Goal: Task Accomplishment & Management: Use online tool/utility

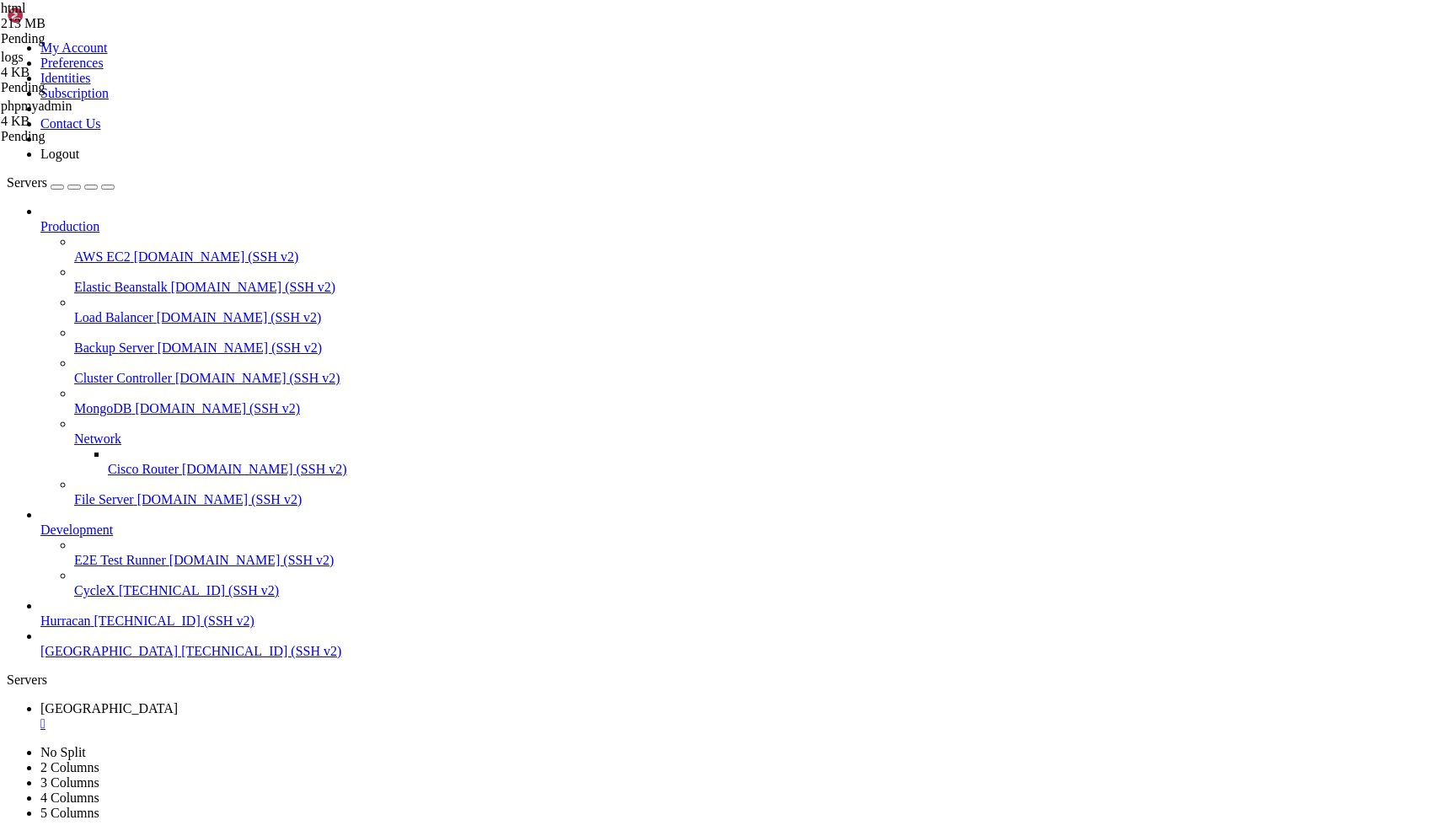
click at [290, 716] on div "" at bounding box center [745, 724] width 1409 height 15
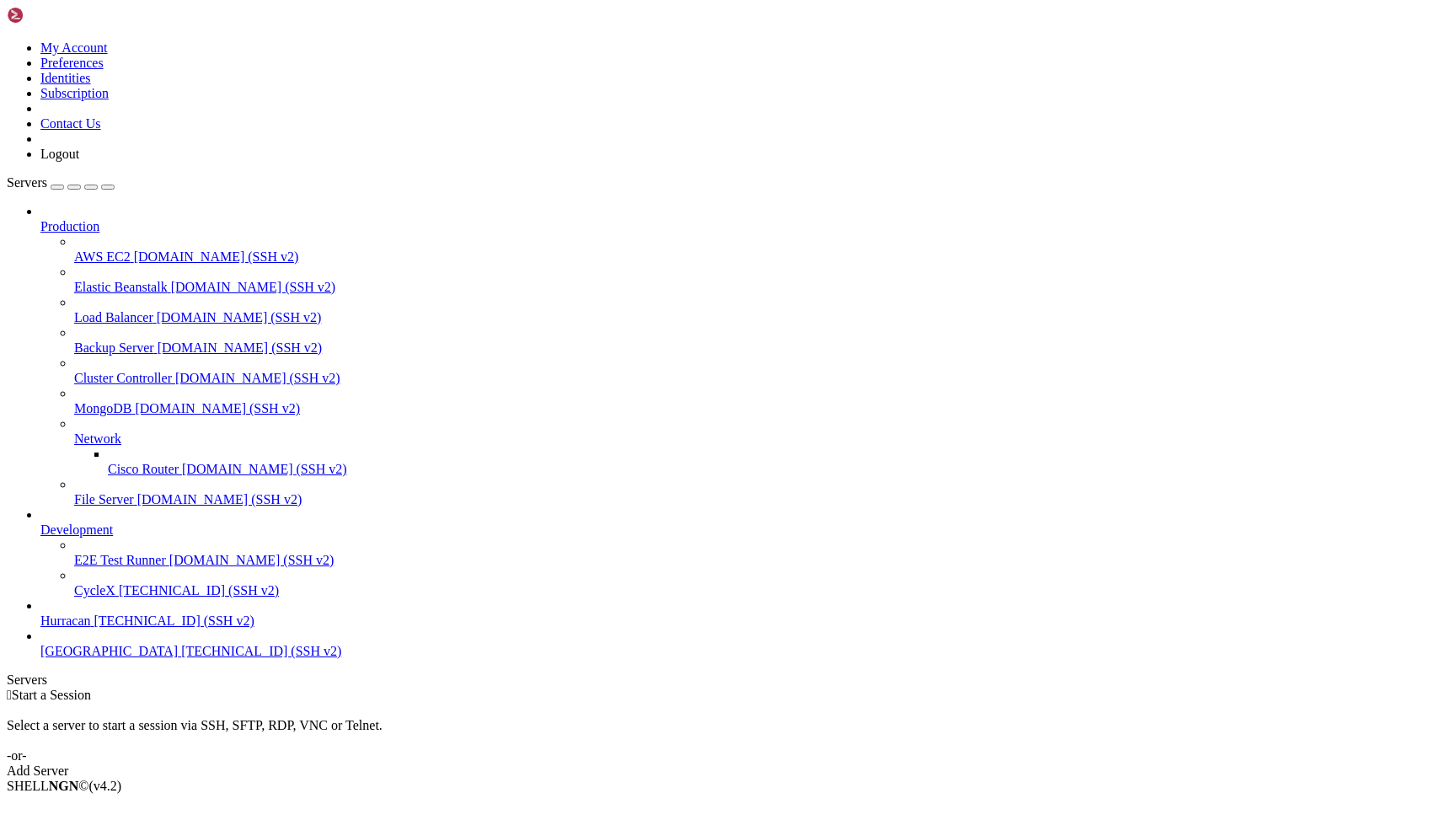
click at [41, 613] on icon at bounding box center [41, 613] width 0 height 0
click at [91, 627] on span "Hurracan" at bounding box center [66, 620] width 51 height 14
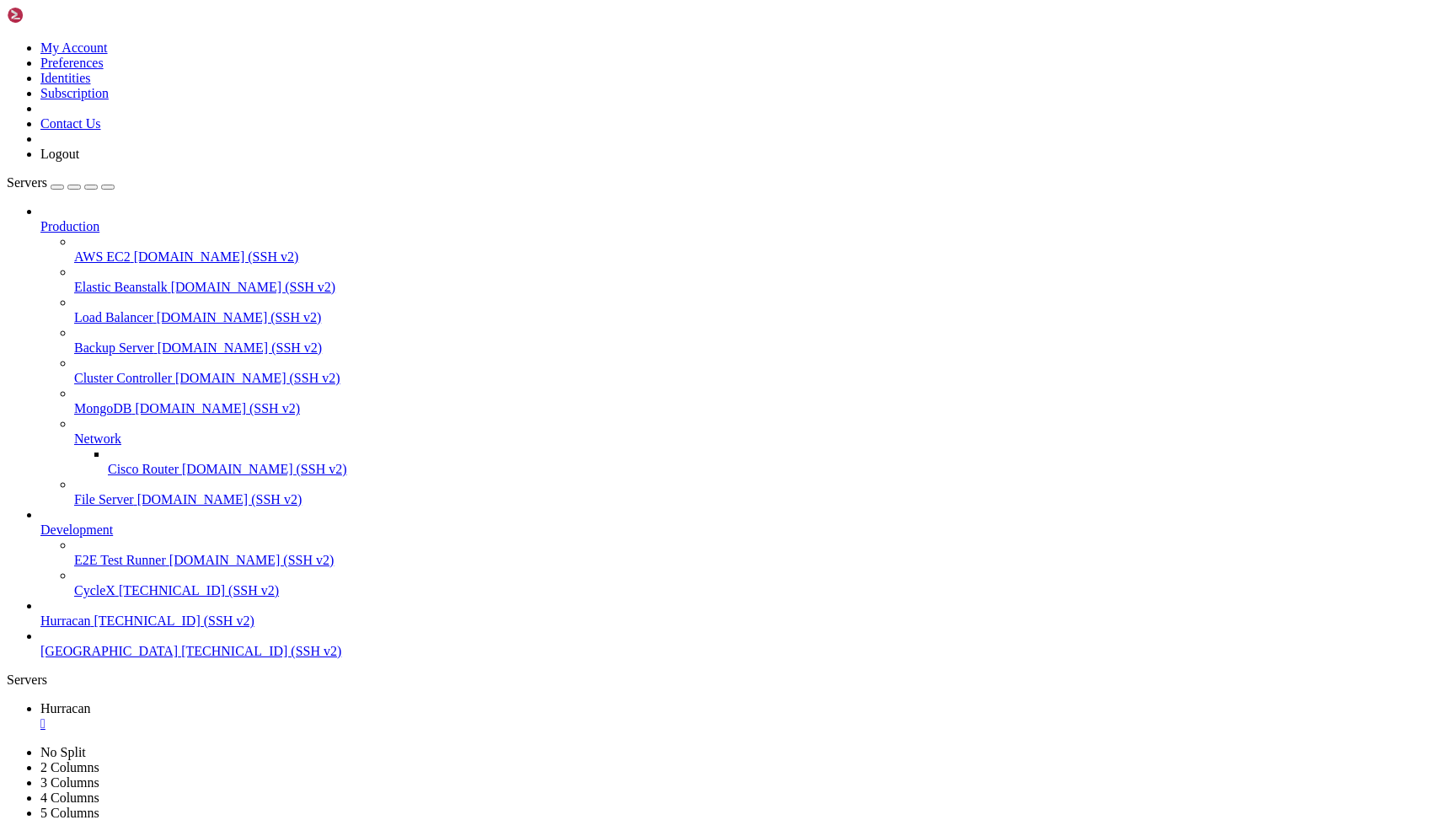
click at [91, 701] on span "Hurracan" at bounding box center [66, 708] width 51 height 14
type input "/home/admin"
click at [91, 726] on span "Hurracan" at bounding box center [66, 738] width 51 height 14
click at [91, 701] on span "Hurracan" at bounding box center [66, 708] width 51 height 14
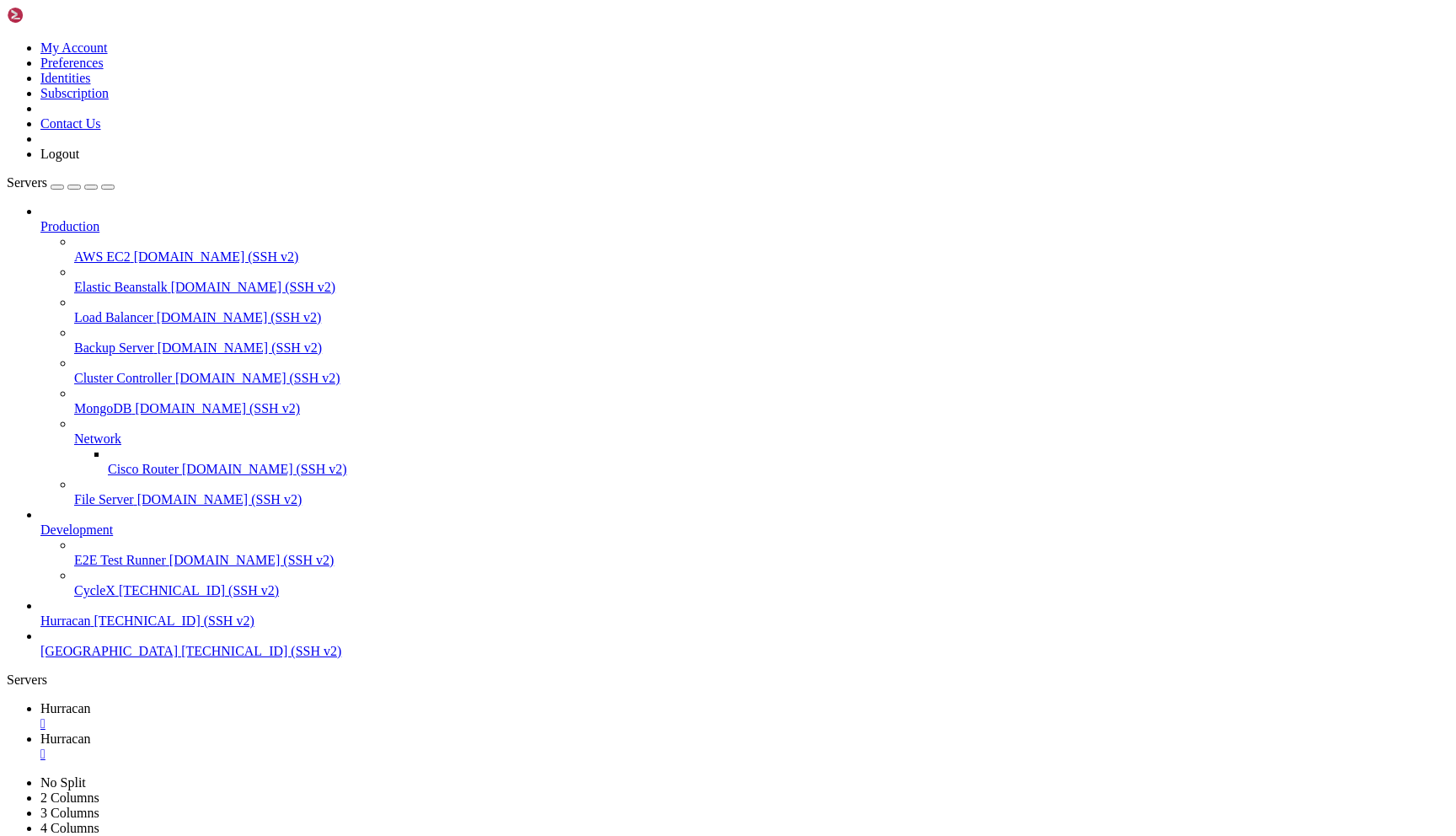
click at [300, 716] on div "" at bounding box center [745, 724] width 1409 height 15
click at [308, 716] on div "" at bounding box center [745, 724] width 1409 height 15
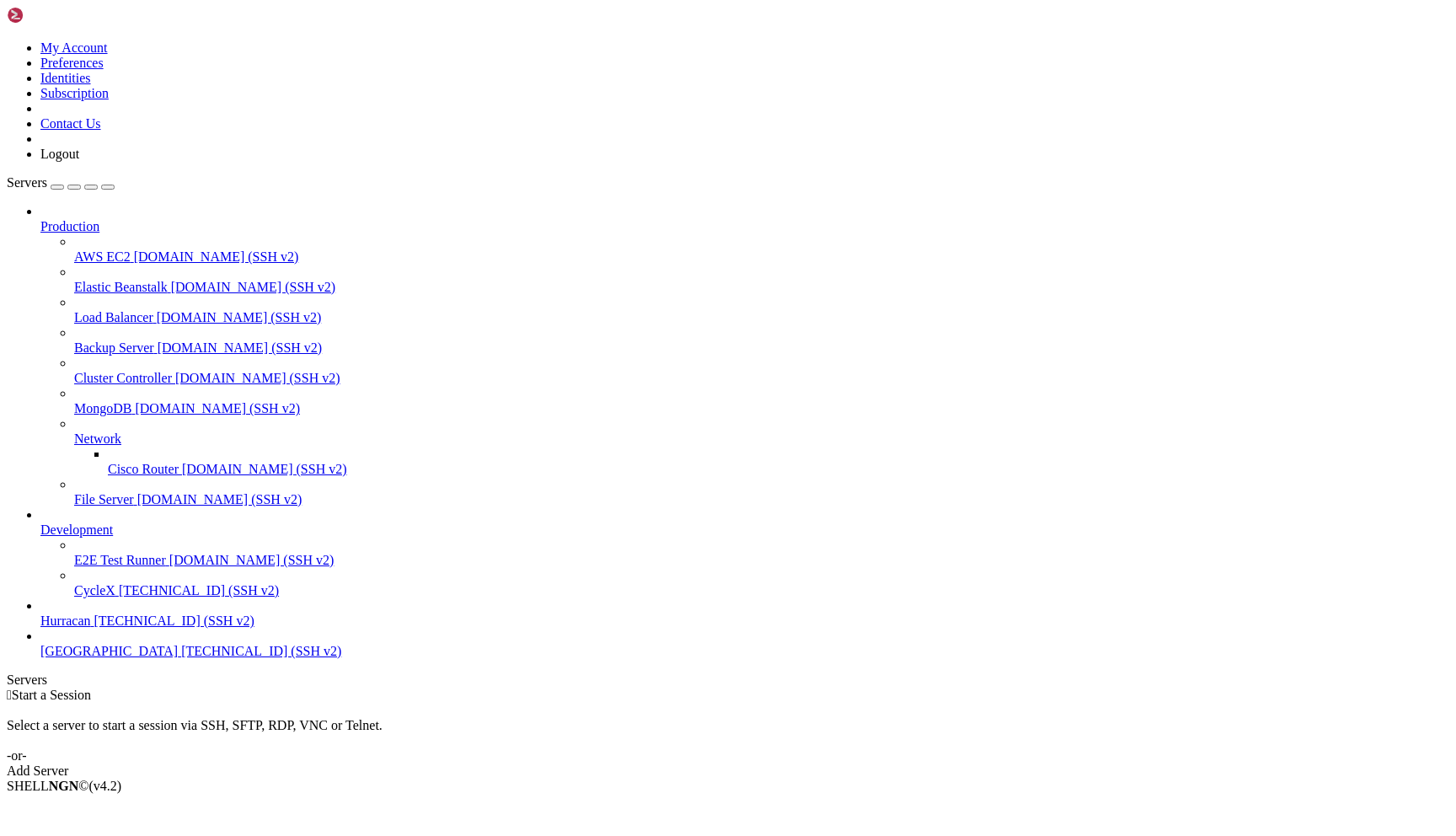
click at [7, 41] on icon at bounding box center [7, 41] width 0 height 0
click at [79, 161] on link "Logout" at bounding box center [60, 153] width 39 height 14
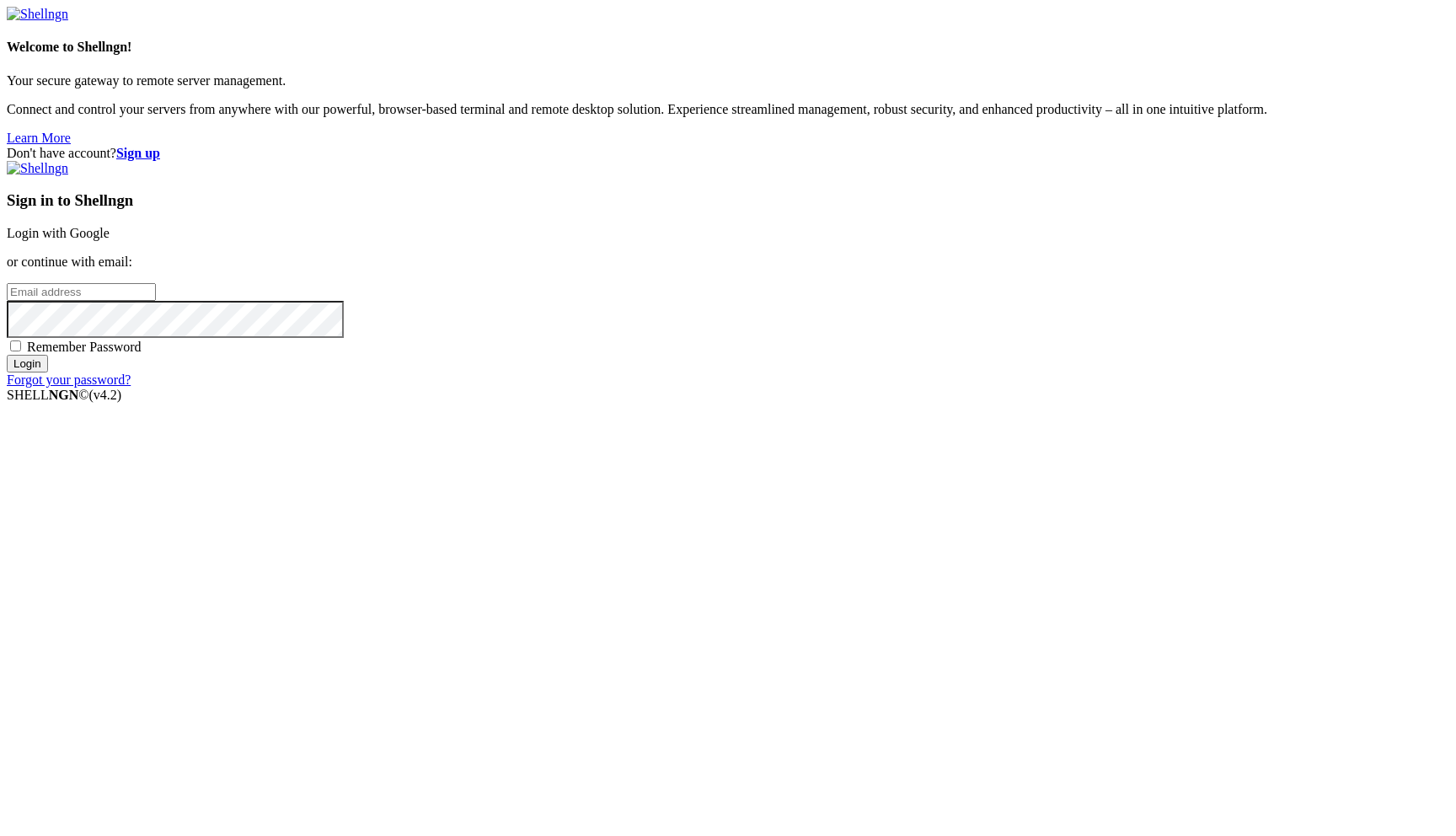
click at [110, 240] on link "Login with Google" at bounding box center [58, 232] width 103 height 14
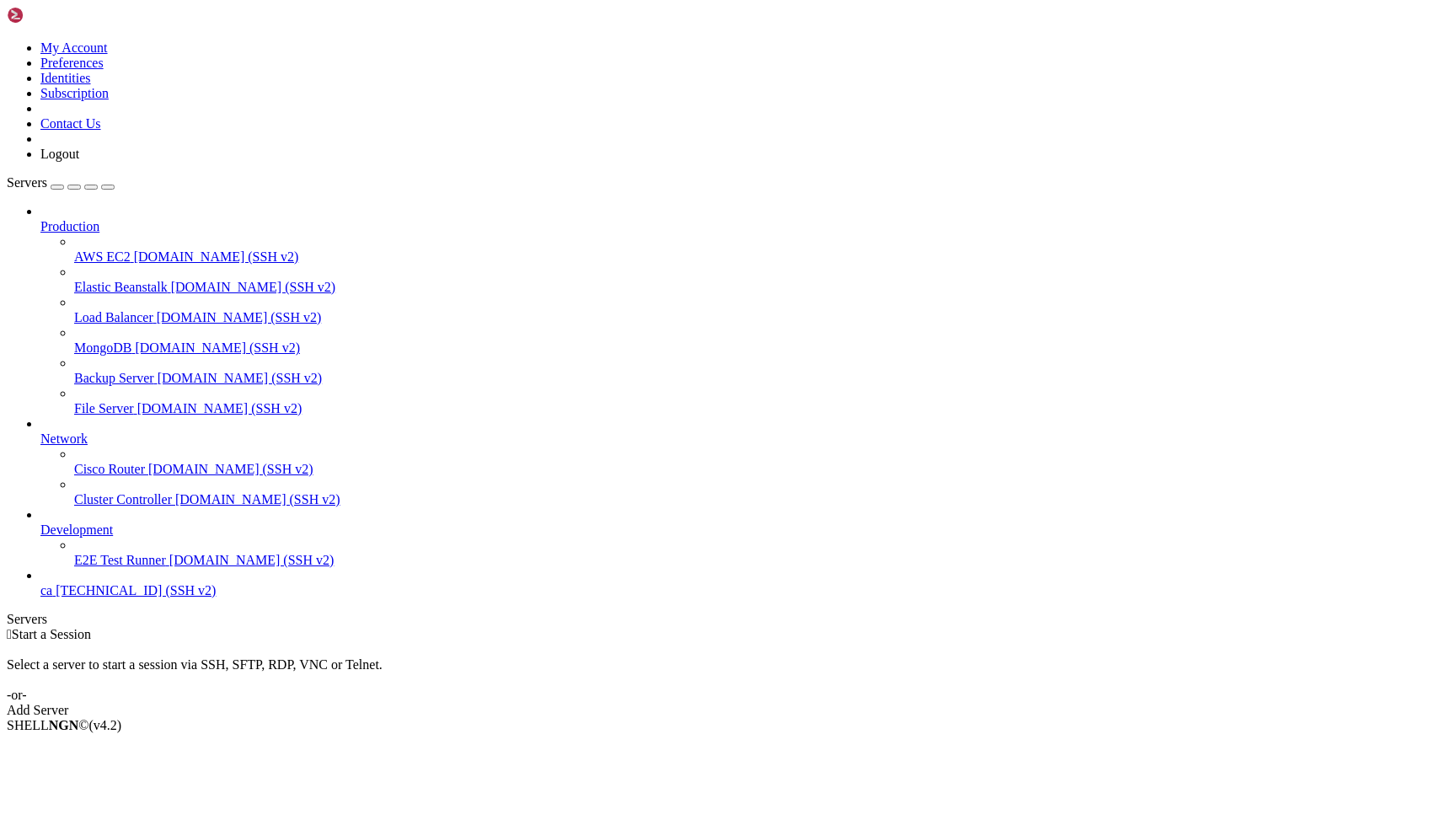
click at [41, 583] on icon at bounding box center [41, 583] width 0 height 0
click at [142, 597] on span "[TECHNICAL_ID] (SSH v2)" at bounding box center [135, 589] width 160 height 14
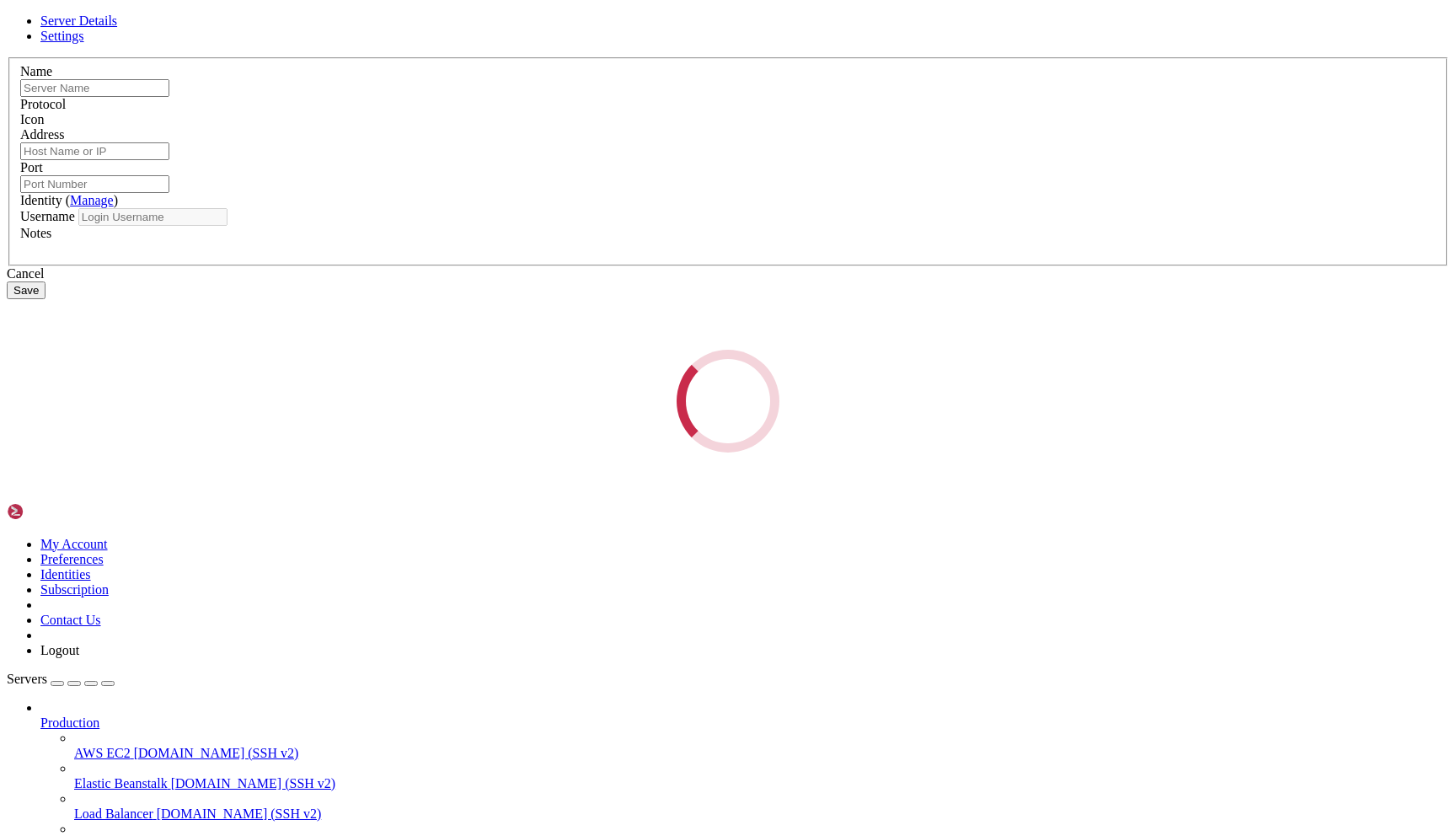
type input "ca"
type input "[TECHNICAL_ID]"
type input "22"
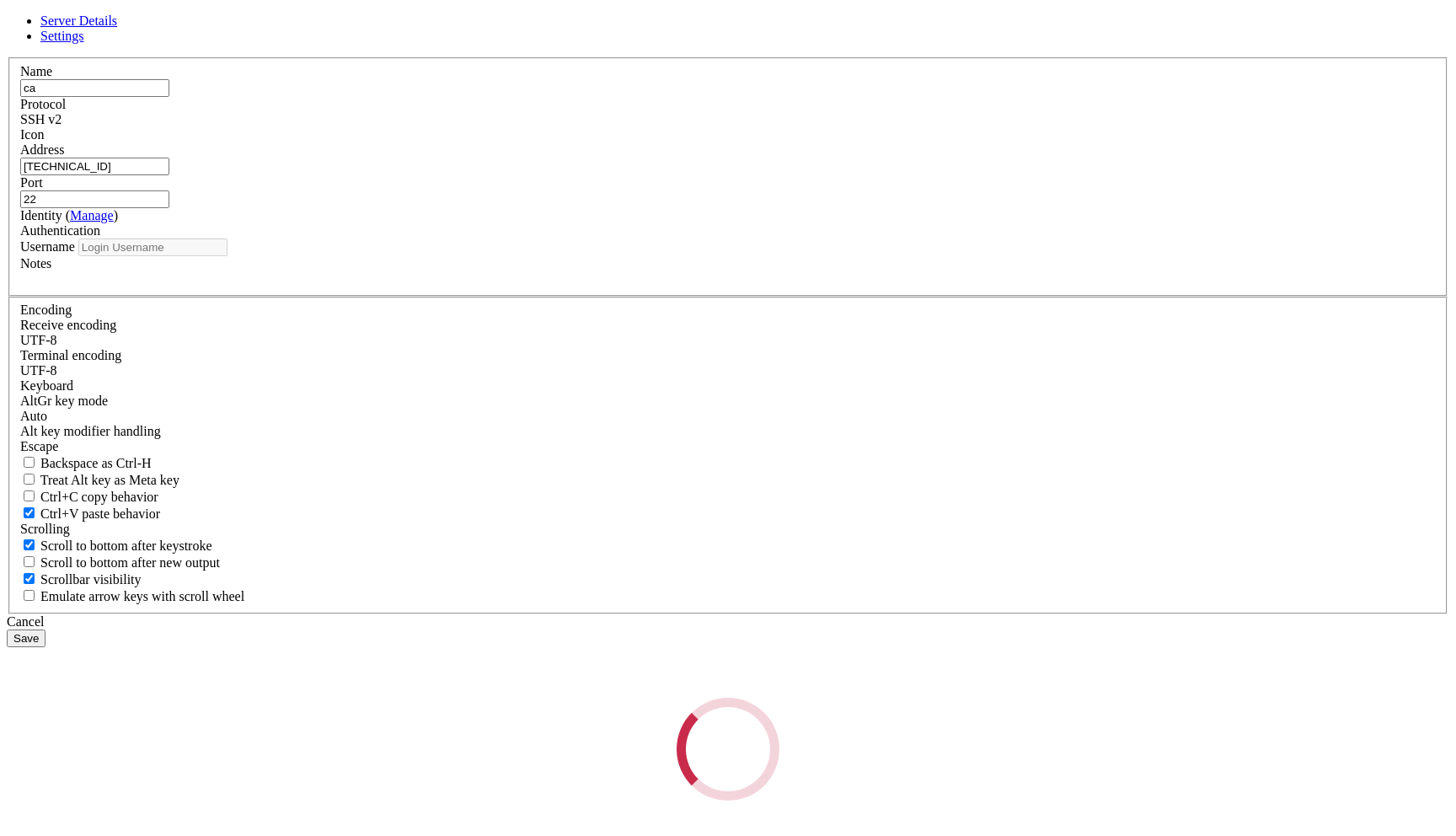
type input "root"
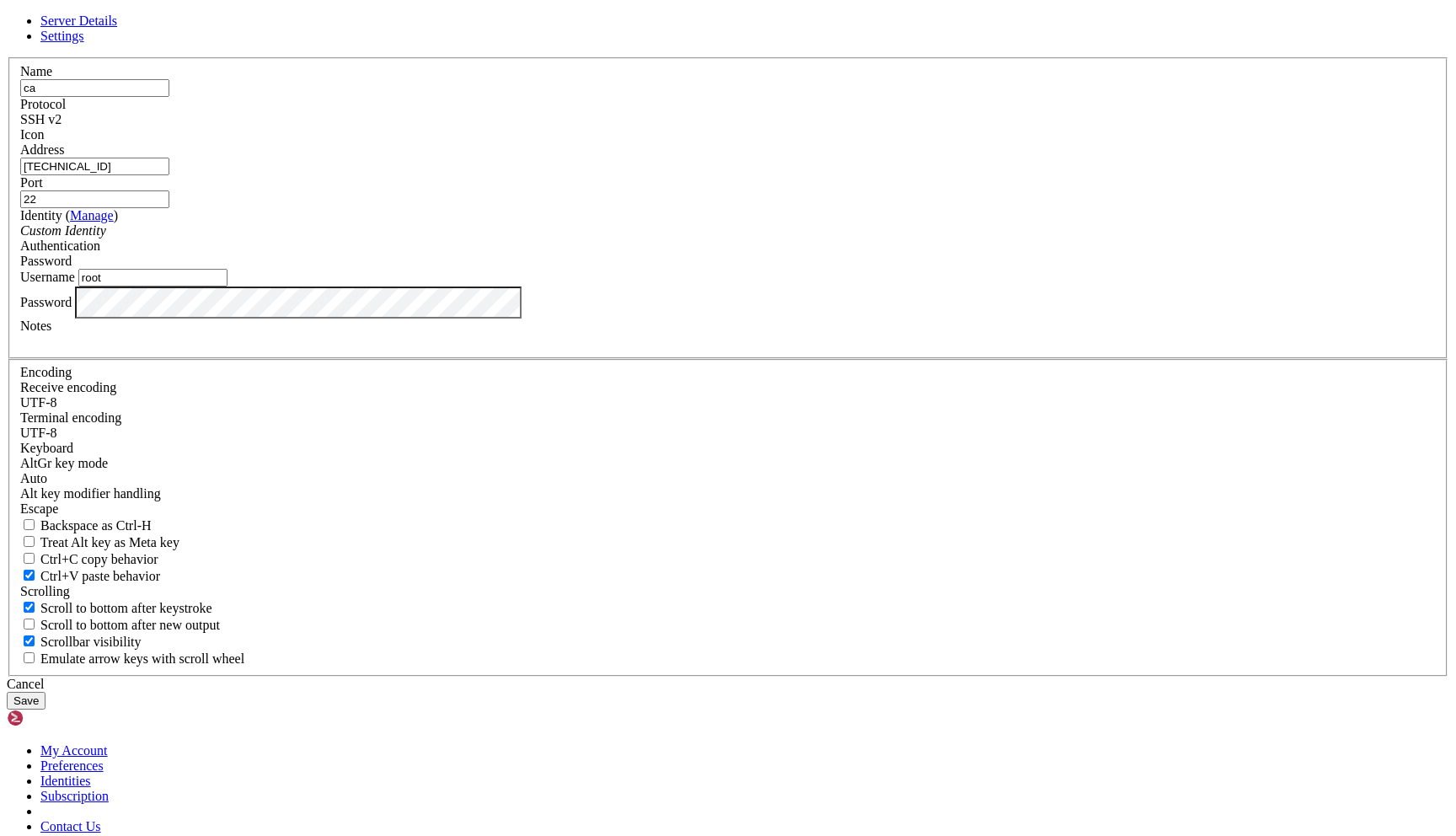
click at [461, 515] on div "Server Details Settings Name ca Protocol SSH v2 Icon" at bounding box center [728, 361] width 1443 height 696
click at [45, 691] on button "Save" at bounding box center [26, 700] width 39 height 18
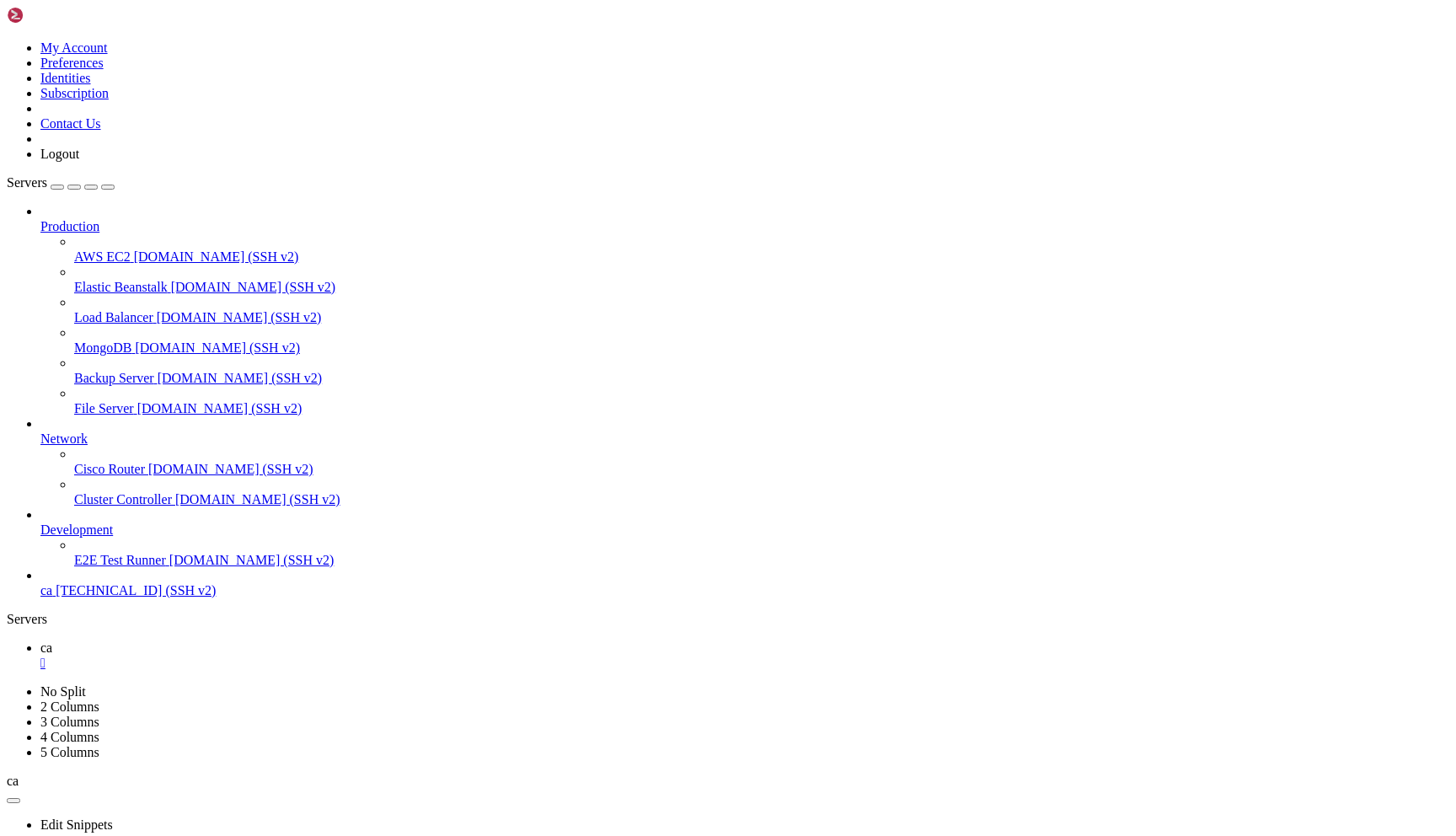
click at [269, 656] on div "" at bounding box center [745, 663] width 1409 height 15
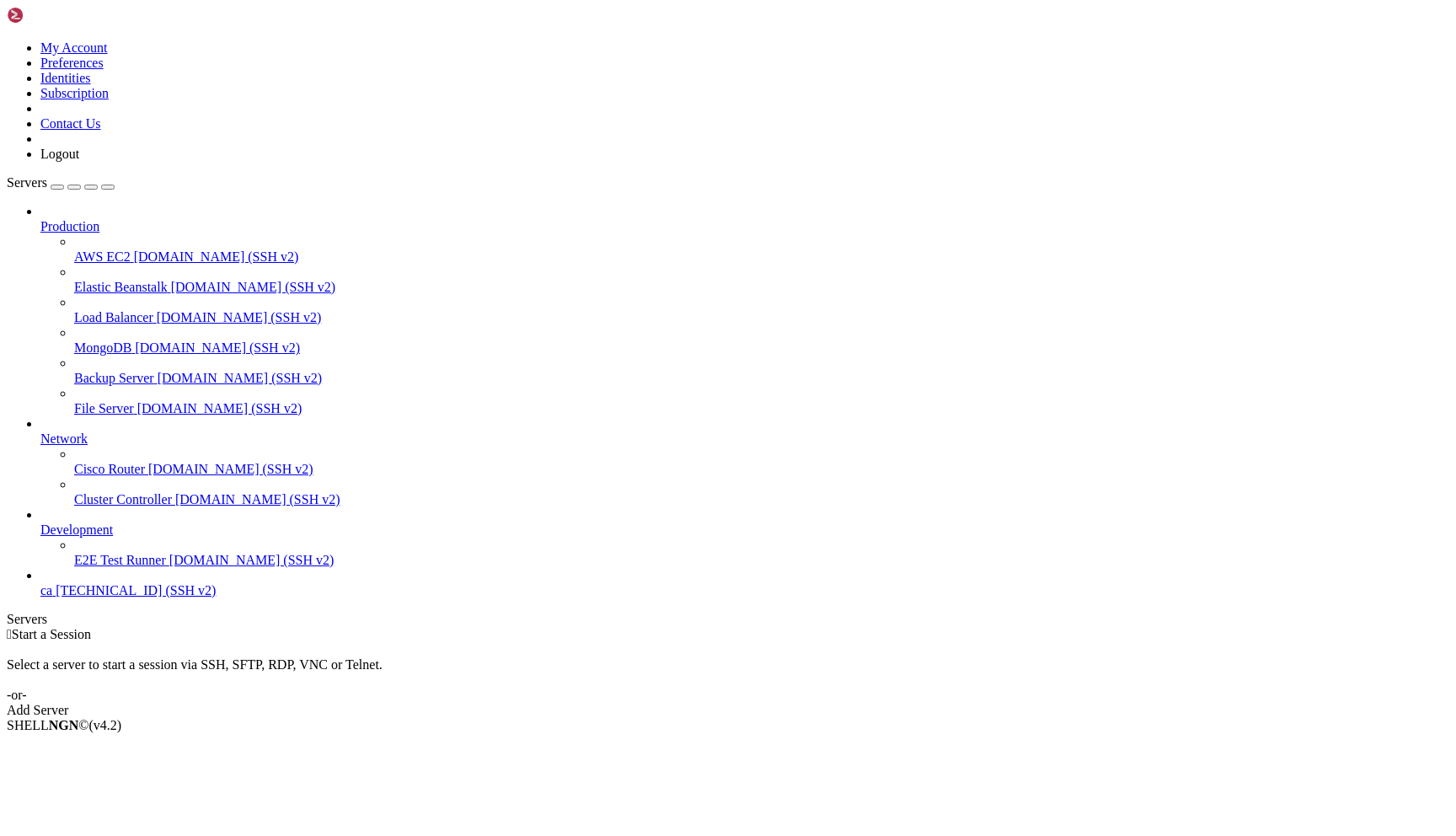
click at [52, 597] on span "ca" at bounding box center [46, 589] width 11 height 14
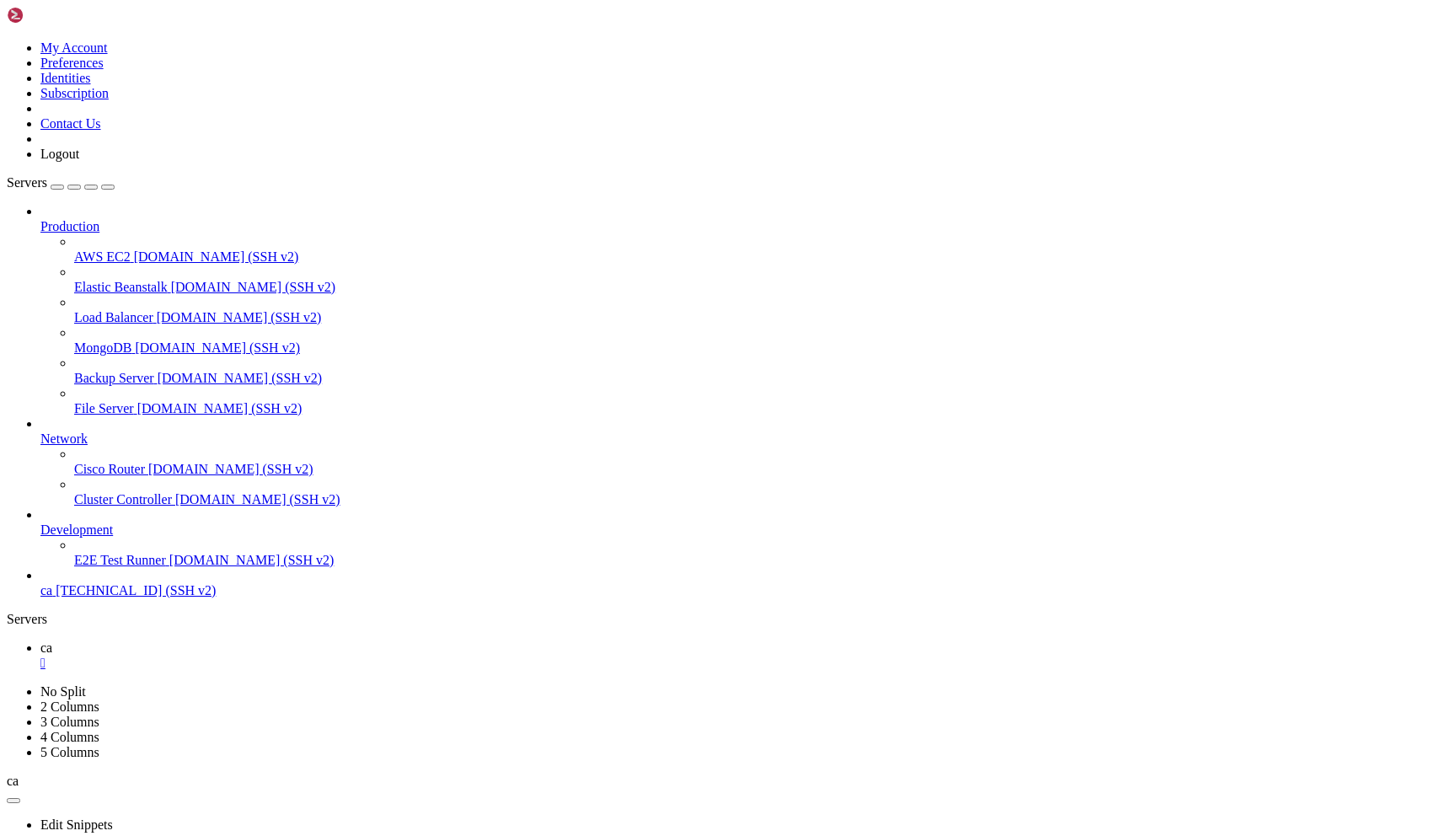
scroll to position [215, 0]
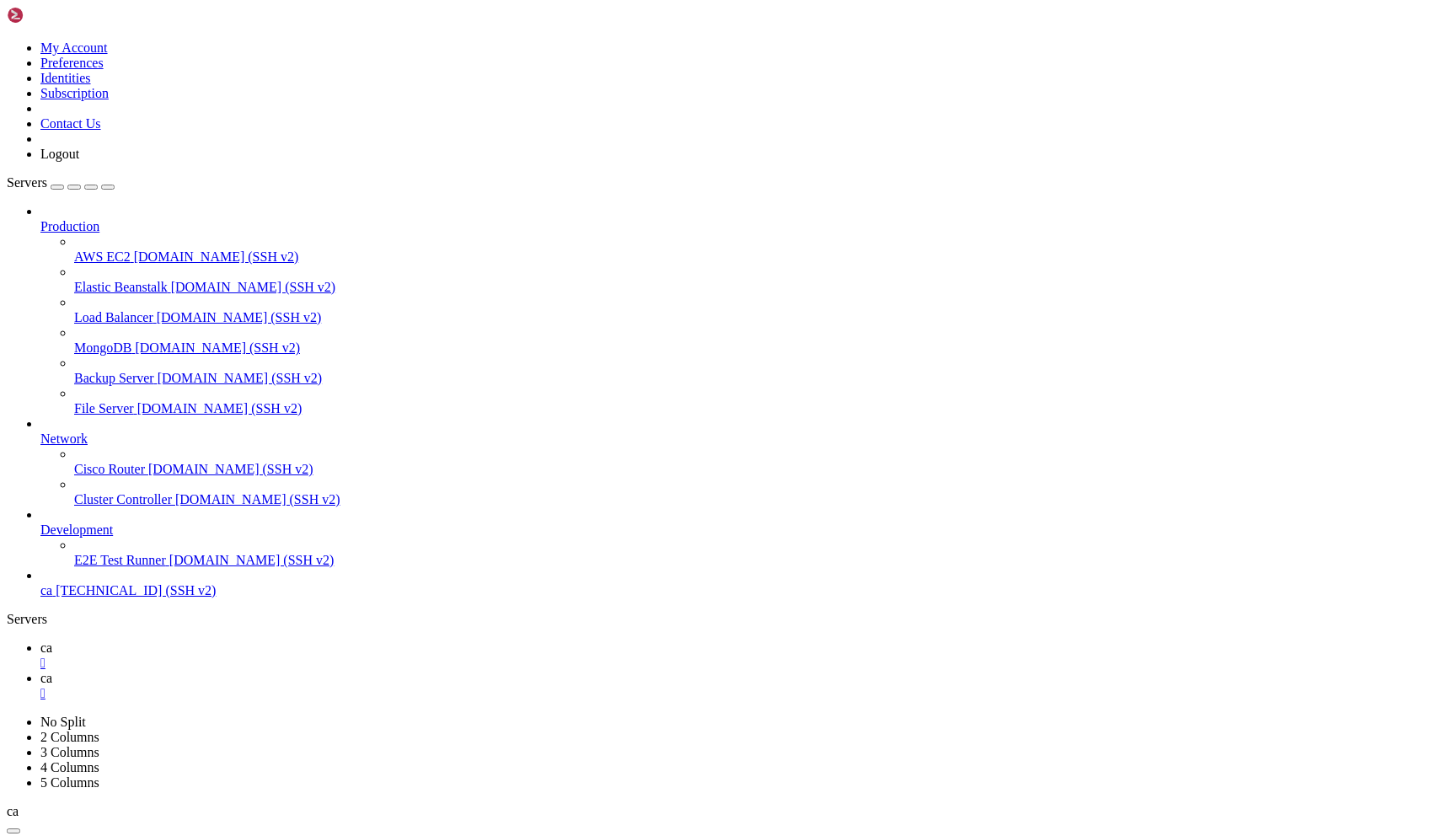
scroll to position [166, 0]
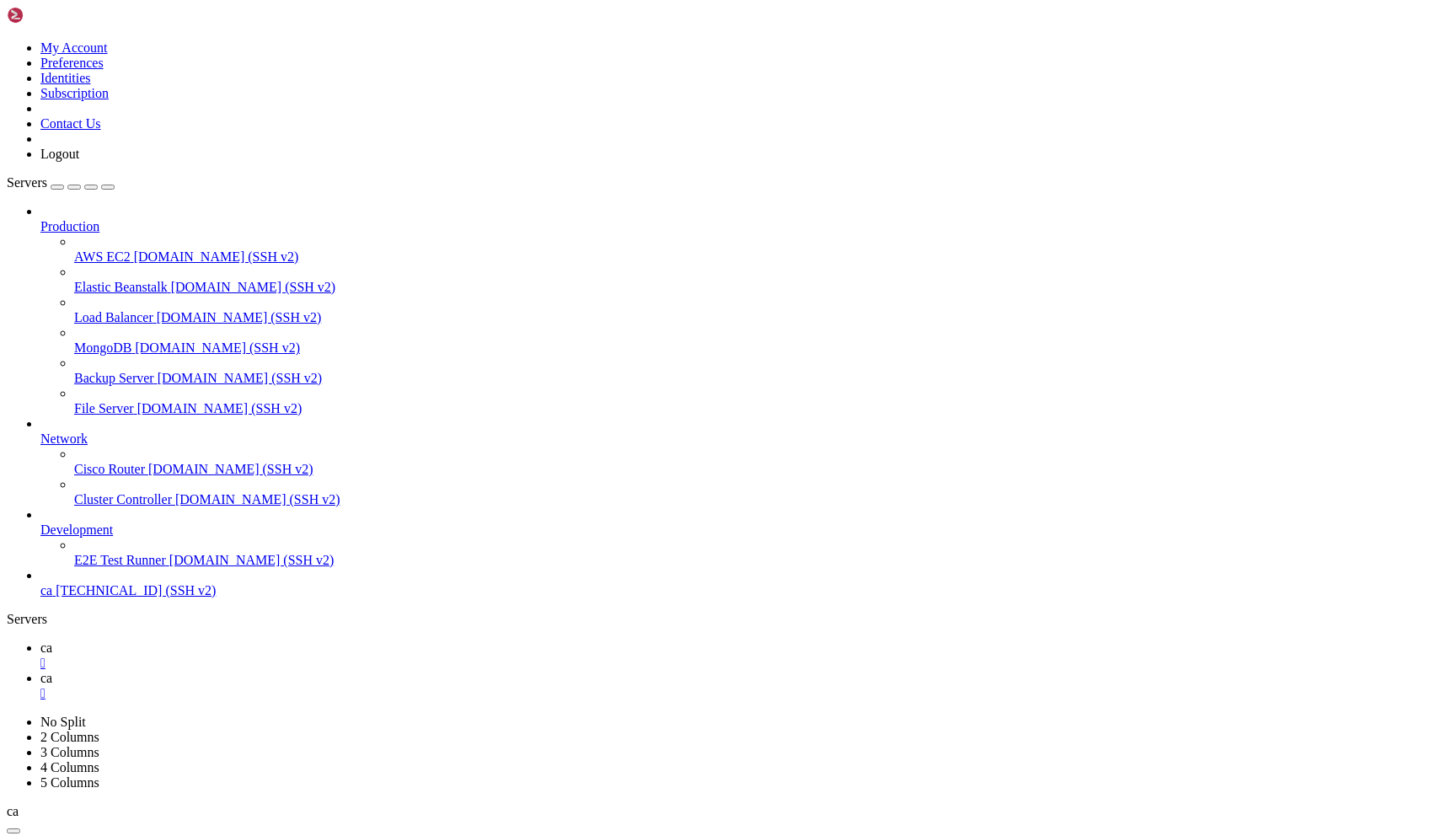
type input "/var/www/html"
click at [240, 640] on link "ca " at bounding box center [745, 656] width 1409 height 30
